Goal: Information Seeking & Learning: Learn about a topic

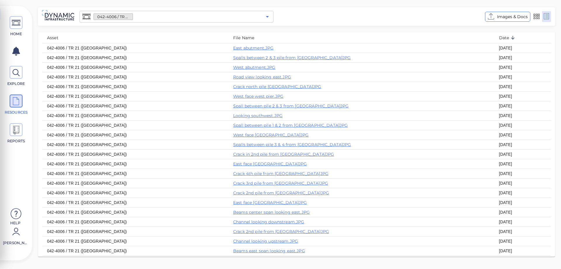
click at [268, 17] on icon "Open" at bounding box center [267, 16] width 7 height 7
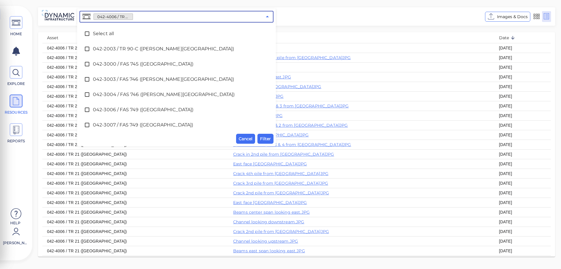
scroll to position [1080, 0]
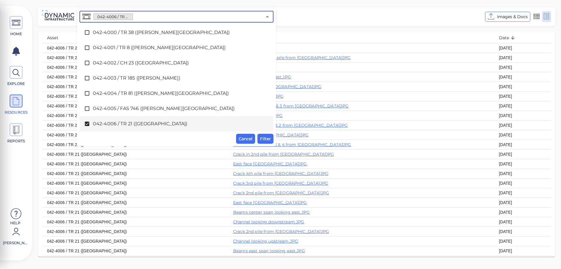
click at [87, 125] on icon at bounding box center [87, 124] width 6 height 6
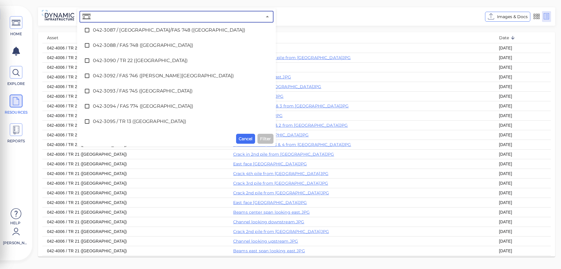
scroll to position [203, 0]
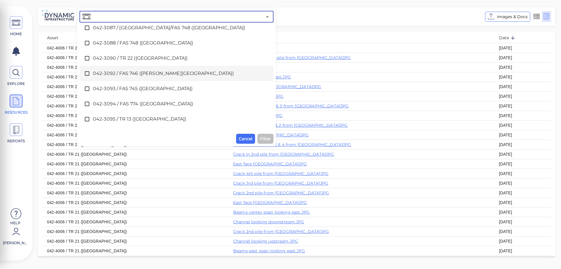
click at [87, 73] on icon at bounding box center [87, 73] width 6 height 6
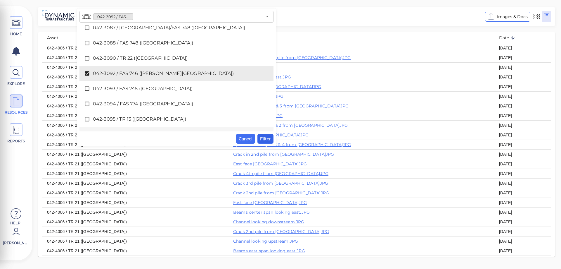
click at [267, 140] on span "Filter" at bounding box center [265, 138] width 11 height 7
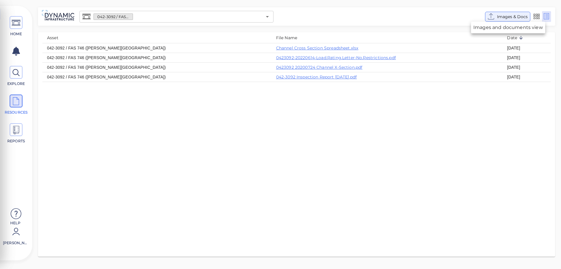
click at [507, 15] on span "Images & Docs" at bounding box center [512, 16] width 31 height 7
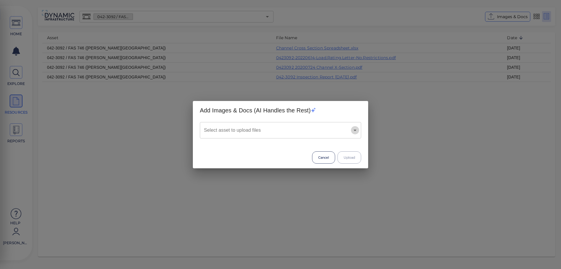
drag, startPoint x: 355, startPoint y: 130, endPoint x: 349, endPoint y: 130, distance: 5.6
click at [355, 130] on icon "Open" at bounding box center [355, 129] width 3 height 1
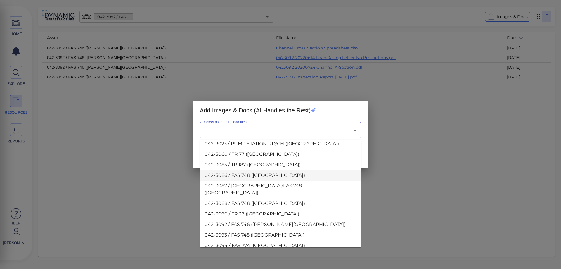
scroll to position [117, 0]
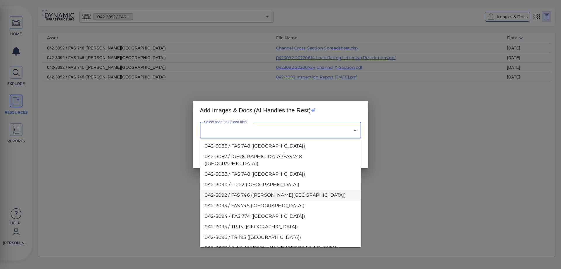
click at [245, 190] on li "042-3092 / FAS 746 ([PERSON_NAME][GEOGRAPHIC_DATA])" at bounding box center [280, 195] width 161 height 11
type input "042-3092 / FAS 746 ([PERSON_NAME][GEOGRAPHIC_DATA])"
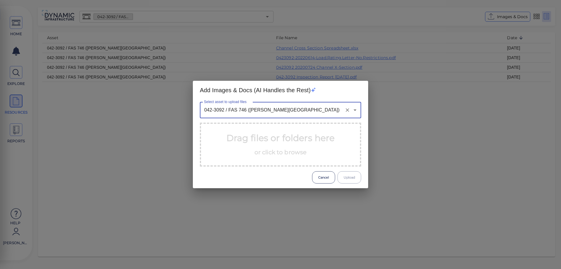
click at [290, 148] on p "Drag files or folders here or click to browse" at bounding box center [281, 144] width 108 height 26
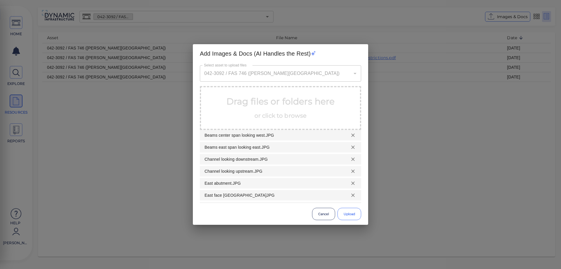
click at [349, 216] on button "Upload" at bounding box center [350, 214] width 24 height 12
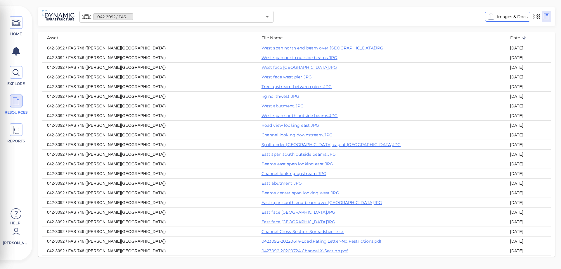
click at [333, 222] on th "East face [GEOGRAPHIC_DATA]JPG" at bounding box center [381, 222] width 249 height 10
click at [267, 15] on icon "Open" at bounding box center [267, 16] width 7 height 7
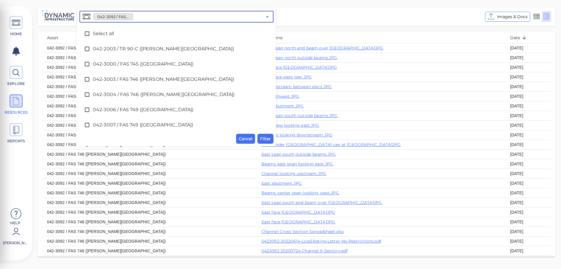
scroll to position [153, 0]
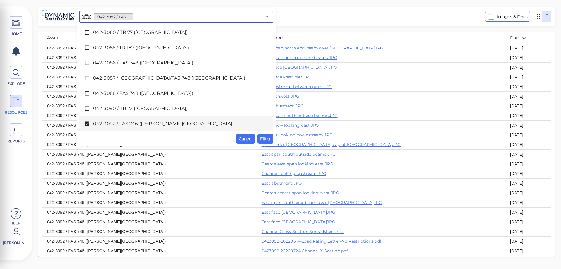
click at [88, 124] on icon at bounding box center [87, 124] width 4 height 4
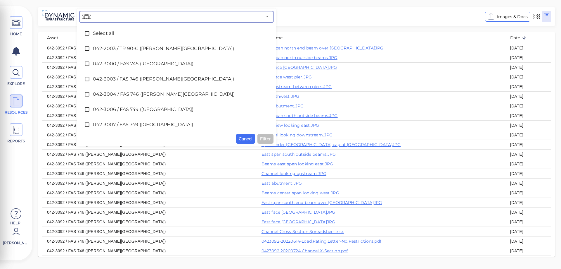
scroll to position [0, 0]
click at [88, 65] on icon at bounding box center [87, 64] width 6 height 6
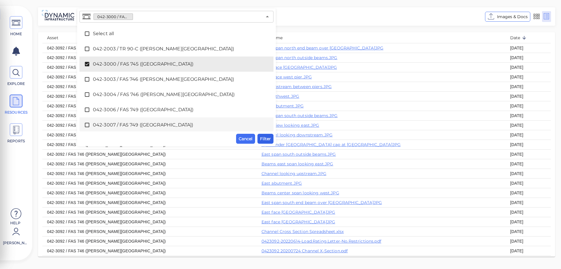
click at [264, 140] on span "Filter" at bounding box center [265, 138] width 11 height 7
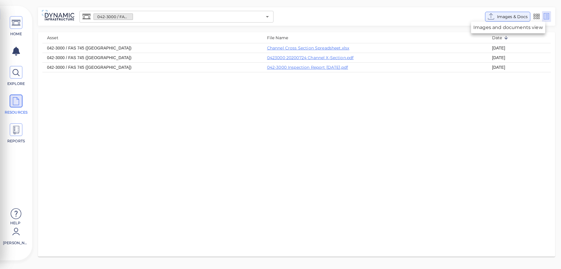
click at [506, 18] on span "Images & Docs" at bounding box center [512, 16] width 31 height 7
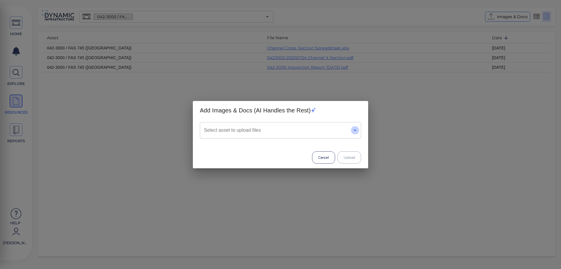
click at [357, 131] on icon "Open" at bounding box center [355, 130] width 7 height 7
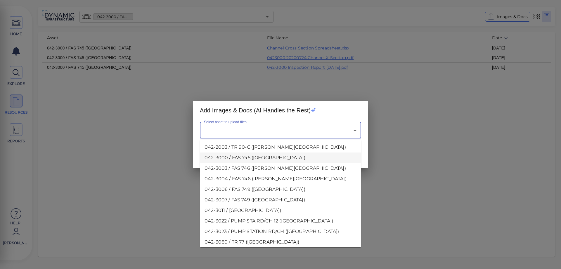
click at [241, 158] on li "042-3000 / FAS 745 ([GEOGRAPHIC_DATA])" at bounding box center [280, 157] width 161 height 11
type input "042-3000 / FAS 745 ([GEOGRAPHIC_DATA])"
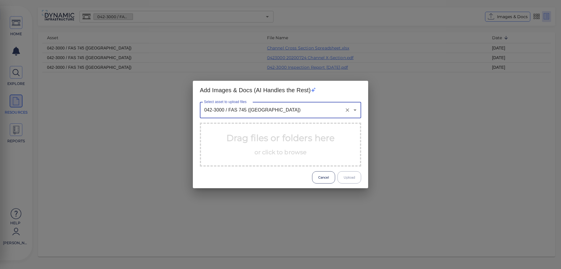
click at [295, 152] on span "or click to browse" at bounding box center [281, 151] width 52 height 7
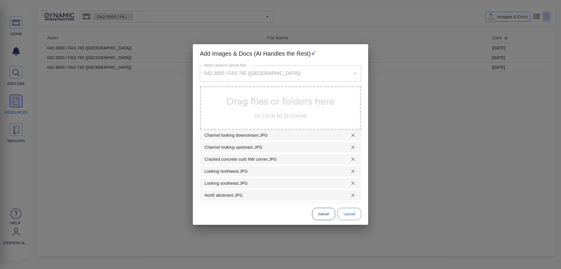
click at [350, 215] on button "Upload" at bounding box center [350, 214] width 24 height 12
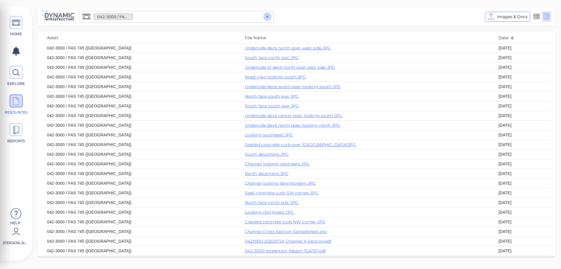
click at [267, 18] on icon "Open" at bounding box center [267, 16] width 7 height 7
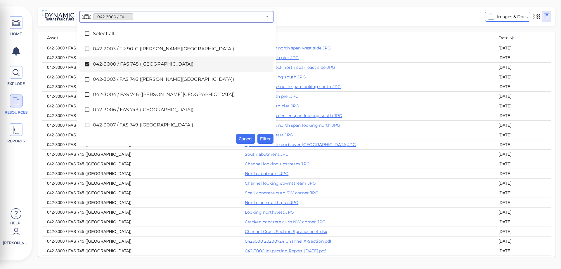
click at [88, 63] on icon at bounding box center [87, 64] width 6 height 6
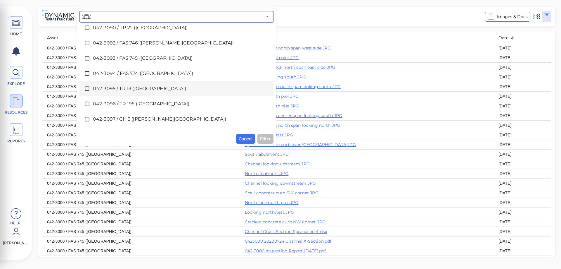
scroll to position [263, 0]
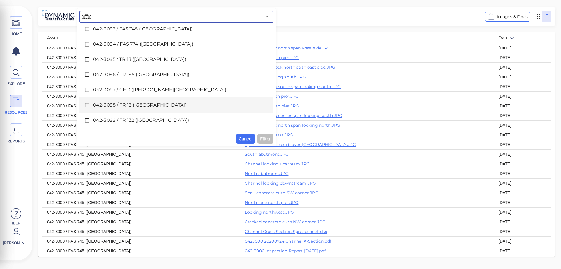
click at [87, 105] on icon at bounding box center [87, 105] width 6 height 6
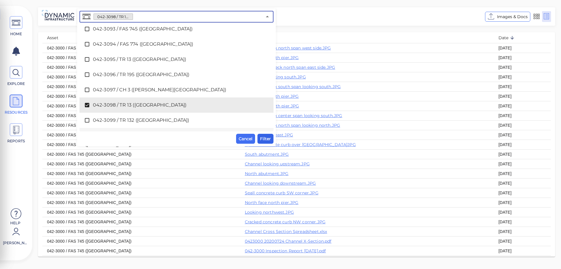
click at [267, 141] on span "Filter" at bounding box center [265, 138] width 11 height 7
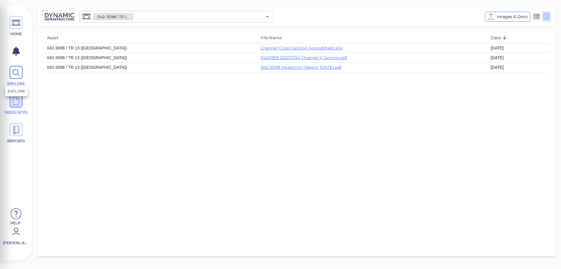
click at [16, 71] on icon at bounding box center [16, 72] width 9 height 13
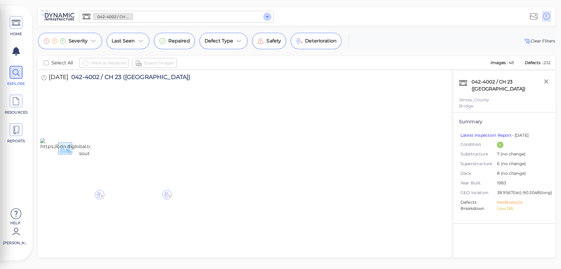
click at [268, 17] on icon "Open" at bounding box center [267, 16] width 3 height 1
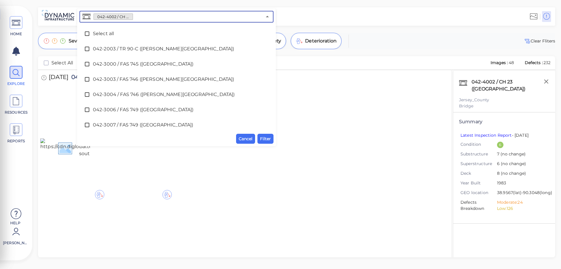
scroll to position [1020, 0]
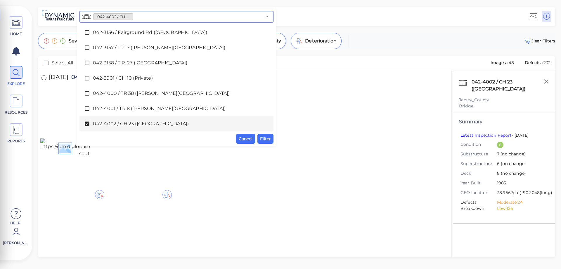
drag, startPoint x: 86, startPoint y: 123, endPoint x: 113, endPoint y: 117, distance: 27.9
click at [88, 122] on icon at bounding box center [87, 124] width 4 height 4
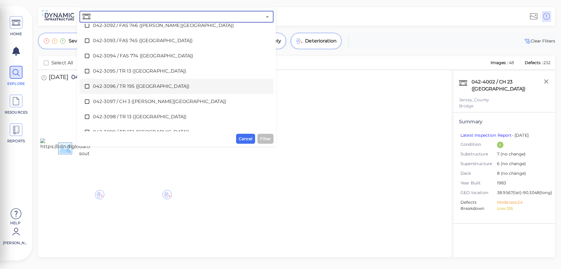
scroll to position [277, 0]
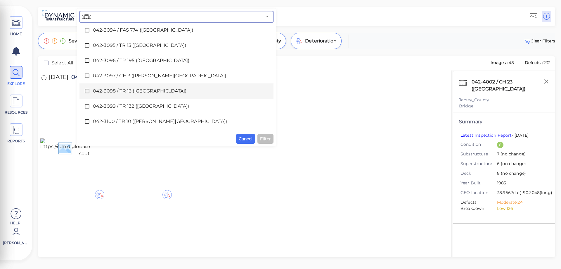
click at [86, 91] on icon at bounding box center [87, 91] width 6 height 6
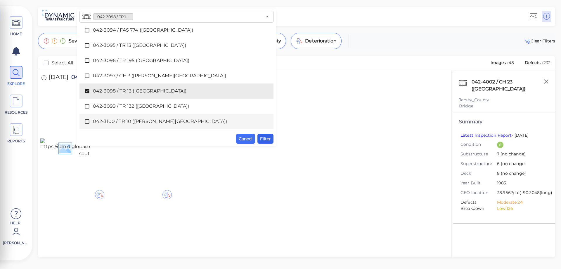
click at [263, 139] on span "Filter" at bounding box center [265, 138] width 11 height 7
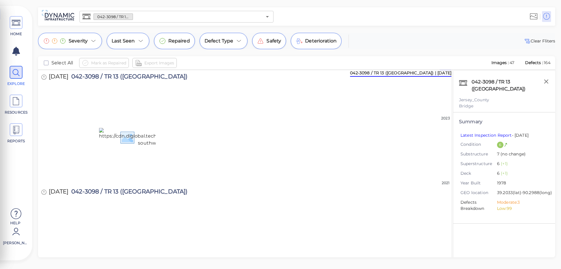
scroll to position [0, 0]
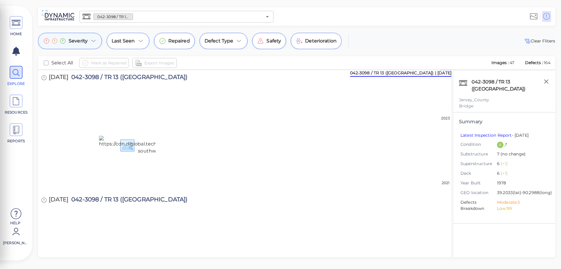
click at [87, 42] on span "Severity" at bounding box center [78, 40] width 19 height 7
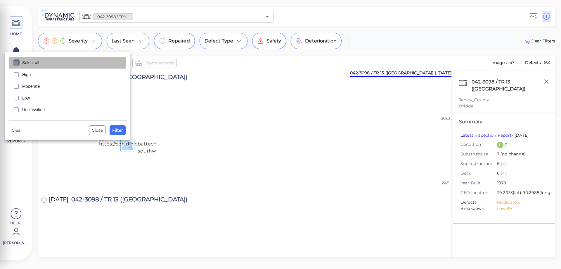
click at [16, 63] on icon "checkbox" at bounding box center [16, 62] width 7 height 7
click at [123, 128] on span "Filter" at bounding box center [117, 130] width 11 height 7
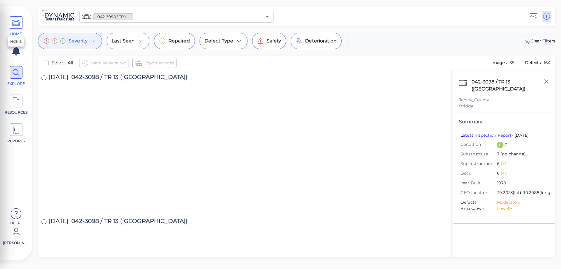
click at [15, 24] on icon at bounding box center [16, 22] width 9 height 13
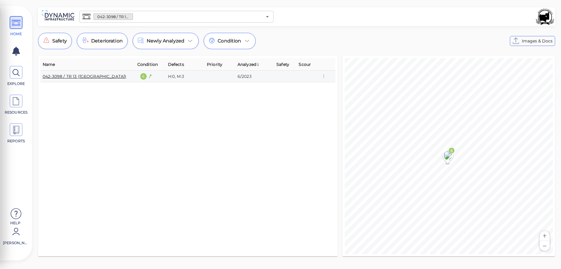
click at [97, 75] on link "042-3098 / TR 13 ([GEOGRAPHIC_DATA])" at bounding box center [85, 76] width 84 height 5
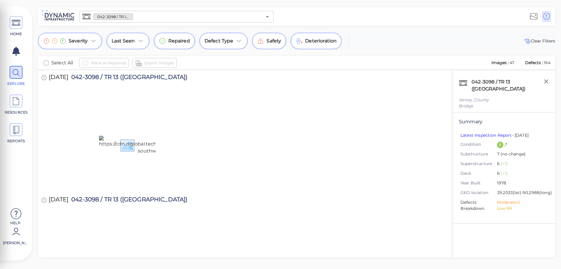
click at [128, 154] on img at bounding box center [168, 145] width 139 height 19
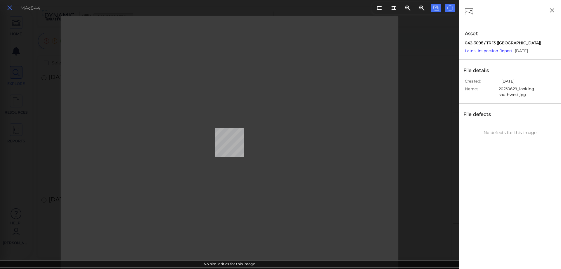
click at [9, 6] on icon at bounding box center [9, 8] width 6 height 8
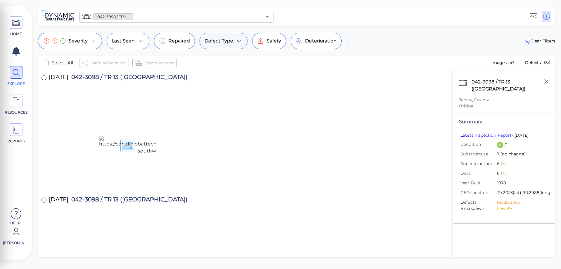
click at [239, 41] on icon at bounding box center [239, 40] width 7 height 7
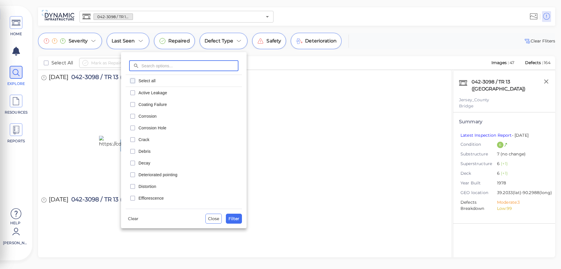
click at [134, 80] on icon "checkbox" at bounding box center [132, 80] width 7 height 7
click at [306, 43] on div at bounding box center [280, 134] width 561 height 269
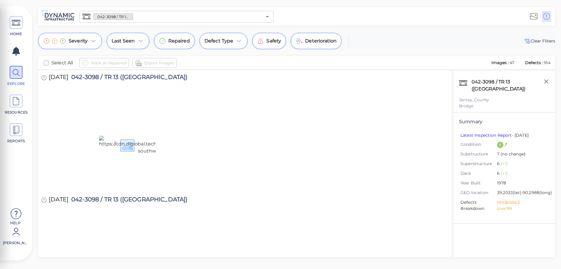
click at [305, 43] on span "Deterioration" at bounding box center [321, 40] width 32 height 7
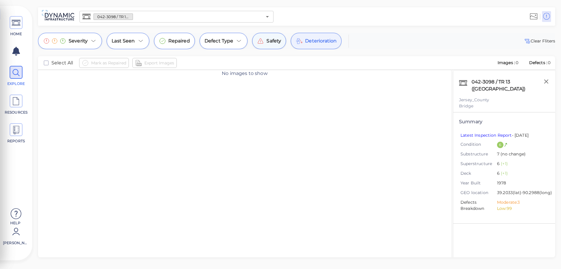
click at [276, 40] on span "Safety" at bounding box center [274, 40] width 15 height 7
click at [228, 42] on span "Defect Type" at bounding box center [219, 40] width 29 height 7
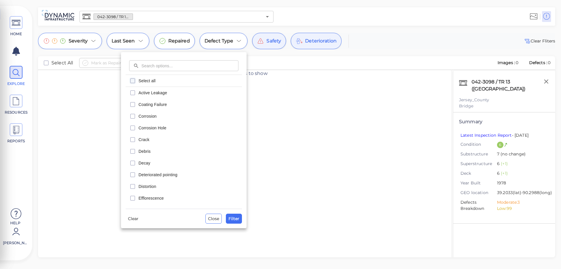
drag, startPoint x: 214, startPoint y: 219, endPoint x: 214, endPoint y: 211, distance: 7.9
click at [215, 217] on span "Close" at bounding box center [213, 218] width 11 height 7
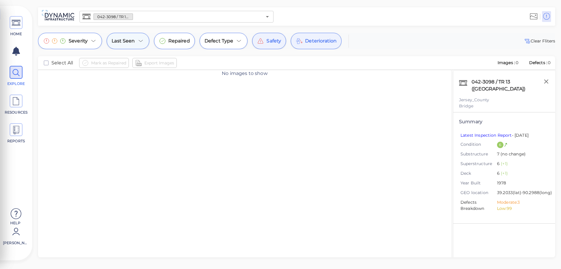
click at [140, 42] on icon at bounding box center [141, 41] width 4 height 2
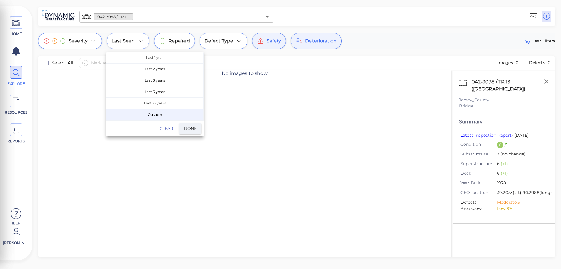
click at [16, 103] on div at bounding box center [280, 134] width 561 height 269
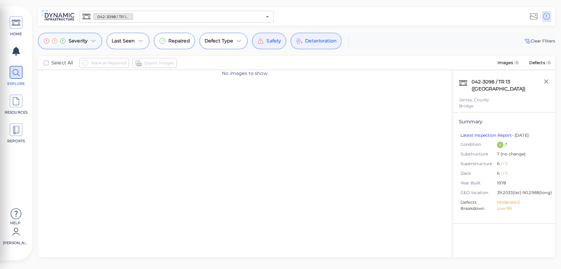
click at [92, 40] on icon at bounding box center [93, 40] width 7 height 7
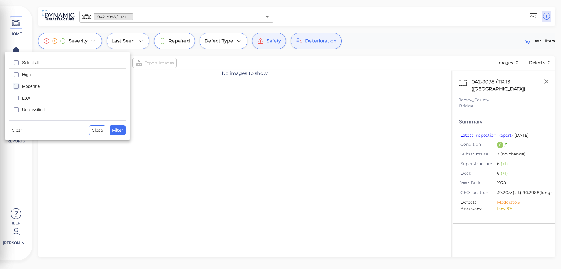
click at [16, 86] on icon "checkbox" at bounding box center [16, 86] width 7 height 7
click at [17, 75] on icon "checkbox" at bounding box center [16, 74] width 7 height 7
click at [118, 129] on span "Filter" at bounding box center [117, 130] width 11 height 7
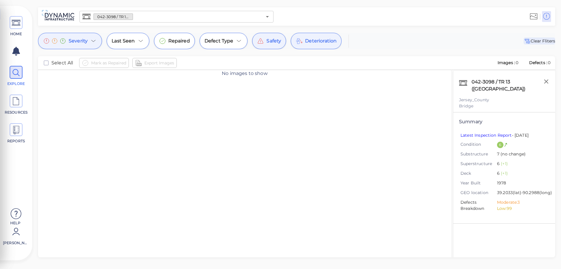
click at [545, 41] on span "Clear Fliters" at bounding box center [540, 40] width 32 height 7
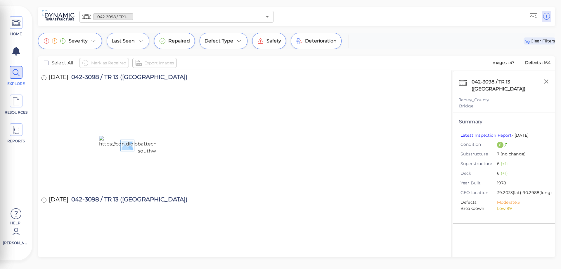
click at [545, 41] on span "Clear Fliters" at bounding box center [540, 40] width 32 height 7
click at [269, 16] on icon "Open" at bounding box center [267, 16] width 7 height 7
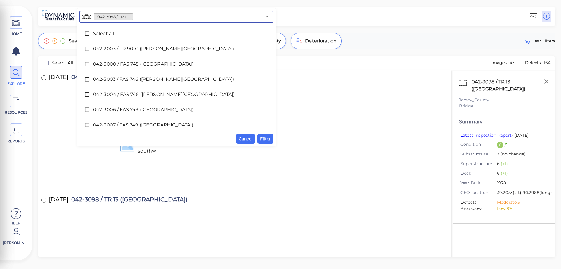
scroll to position [244, 0]
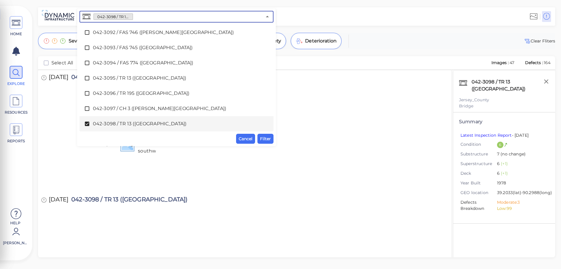
click at [88, 125] on icon at bounding box center [87, 124] width 4 height 4
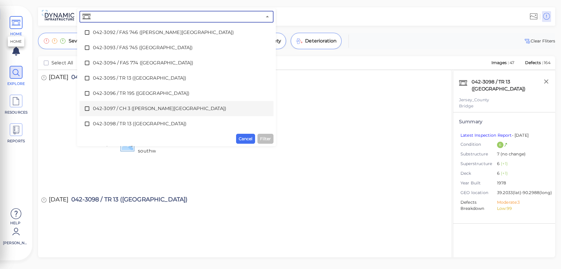
click at [15, 27] on icon at bounding box center [16, 22] width 9 height 13
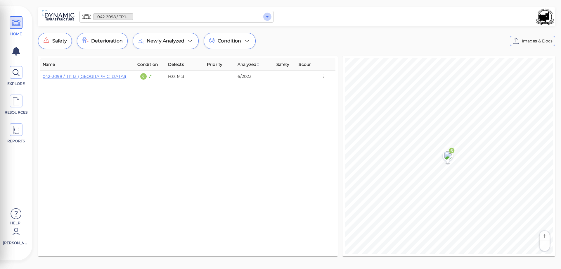
click at [267, 20] on icon "Open" at bounding box center [267, 16] width 7 height 7
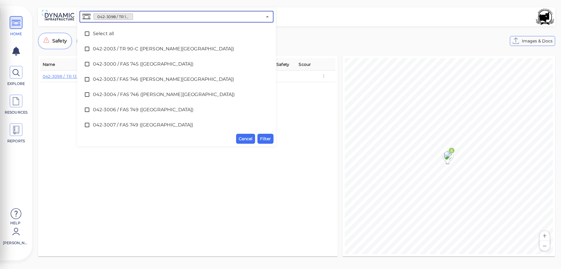
scroll to position [244, 0]
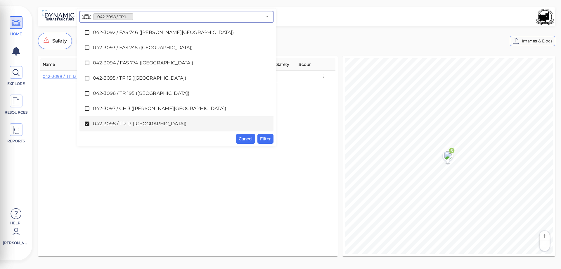
click at [87, 122] on icon at bounding box center [87, 124] width 4 height 4
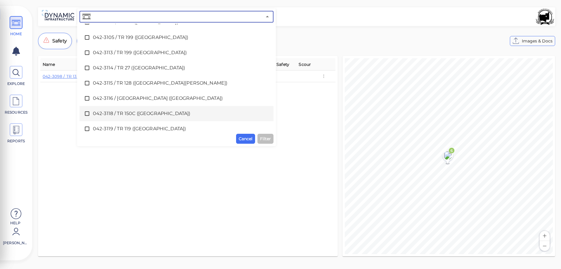
scroll to position [420, 0]
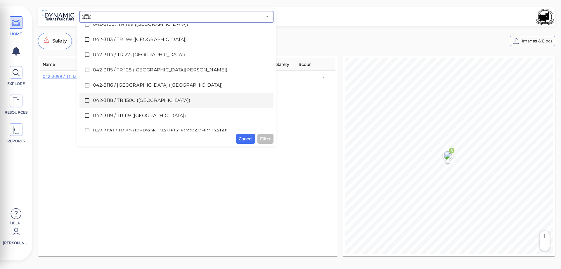
click at [87, 101] on icon at bounding box center [87, 100] width 6 height 6
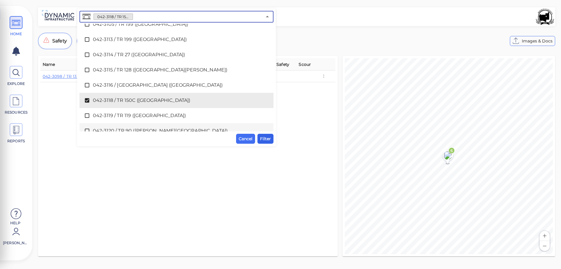
click at [264, 140] on span "Filter" at bounding box center [265, 138] width 11 height 7
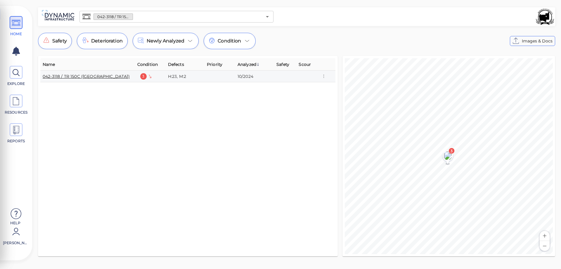
click at [87, 77] on link "042-3118 / TR 150C ([GEOGRAPHIC_DATA])" at bounding box center [86, 76] width 87 height 5
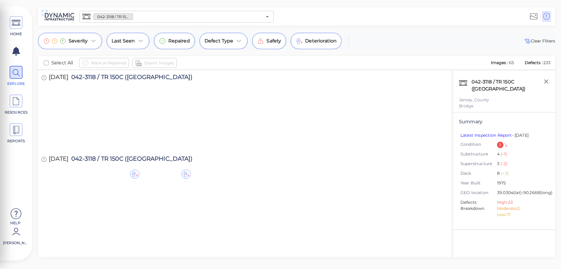
click at [134, 173] on div at bounding box center [134, 173] width 9 height 9
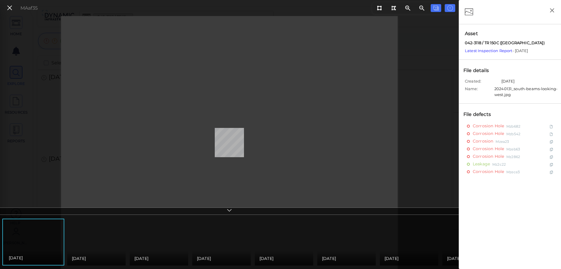
click at [100, 255] on div "[DATE]" at bounding box center [96, 258] width 49 height 7
click at [554, 11] on icon "button" at bounding box center [552, 10] width 7 height 7
click at [551, 12] on icon "button" at bounding box center [552, 10] width 7 height 7
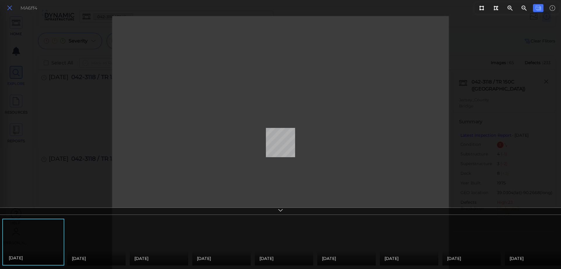
click at [10, 8] on icon at bounding box center [9, 8] width 6 height 8
